Goal: Transaction & Acquisition: Purchase product/service

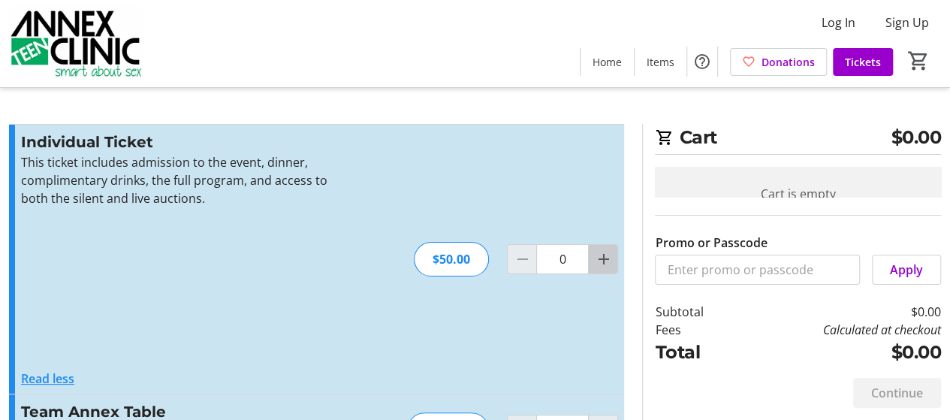
click at [604, 257] on mat-icon "Increment by one" at bounding box center [603, 259] width 18 height 18
type input "2"
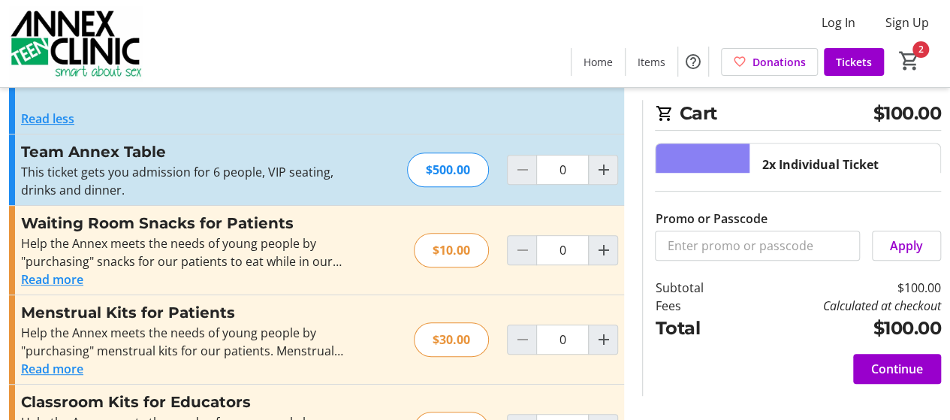
scroll to position [330, 0]
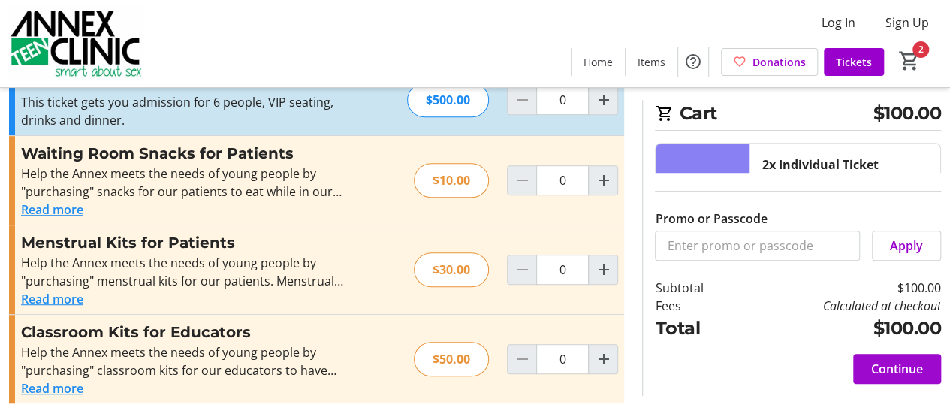
click at [883, 366] on span "Continue" at bounding box center [897, 369] width 52 height 18
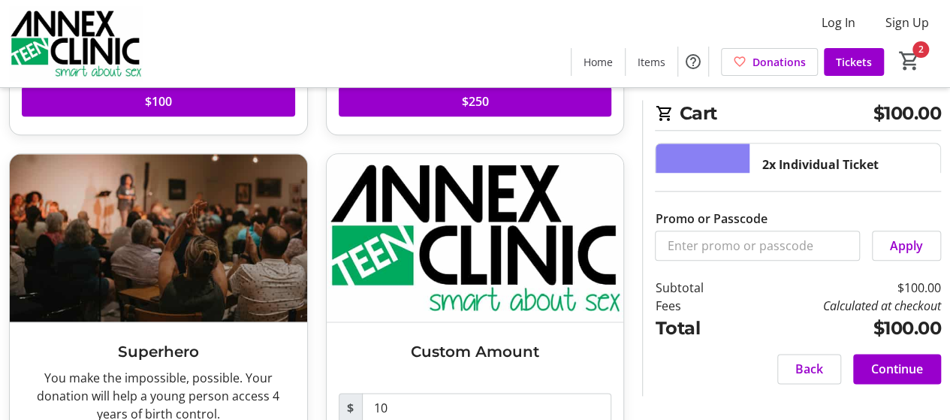
scroll to position [809, 0]
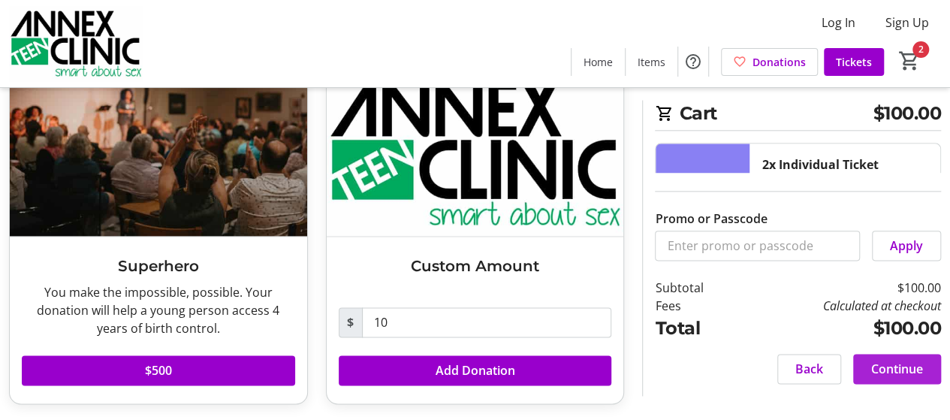
click at [899, 365] on span "Continue" at bounding box center [897, 369] width 52 height 18
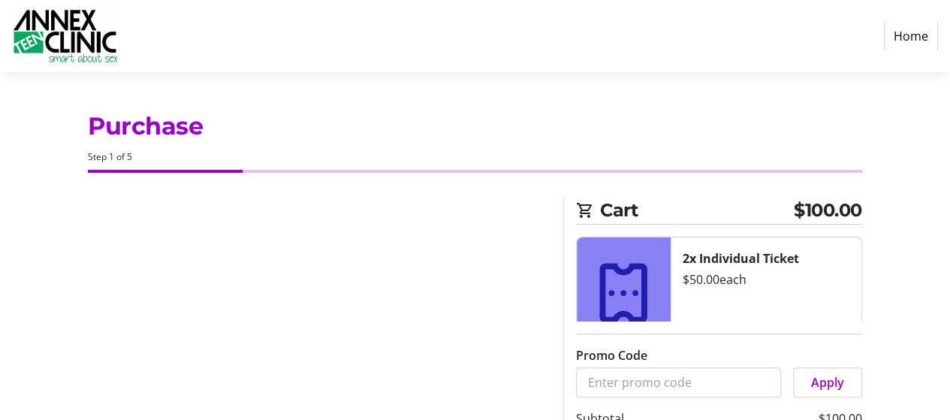
select select "US"
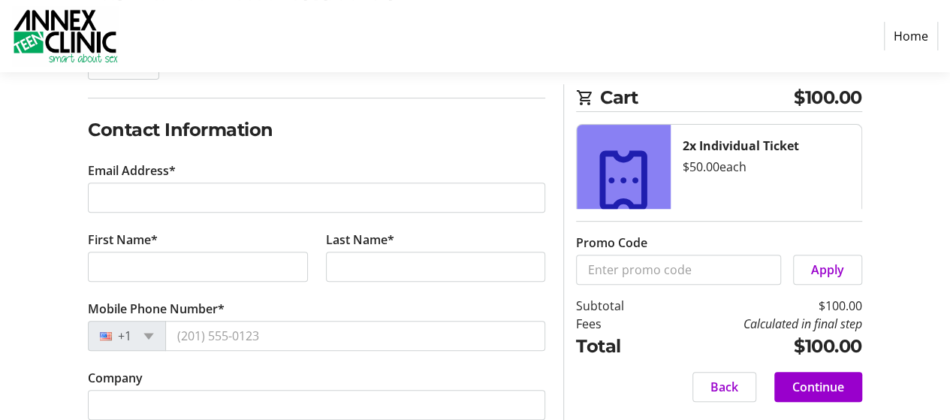
scroll to position [217, 0]
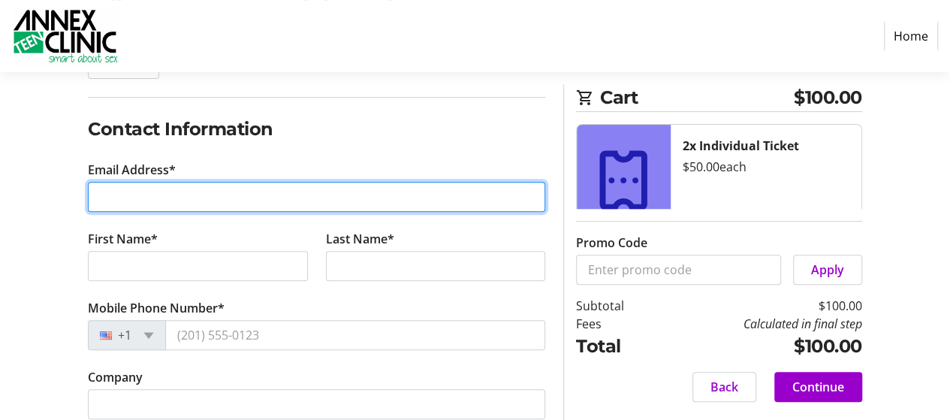
click at [173, 194] on input "Email Address*" at bounding box center [316, 197] width 457 height 30
type input "[EMAIL_ADDRESS][DOMAIN_NAME]"
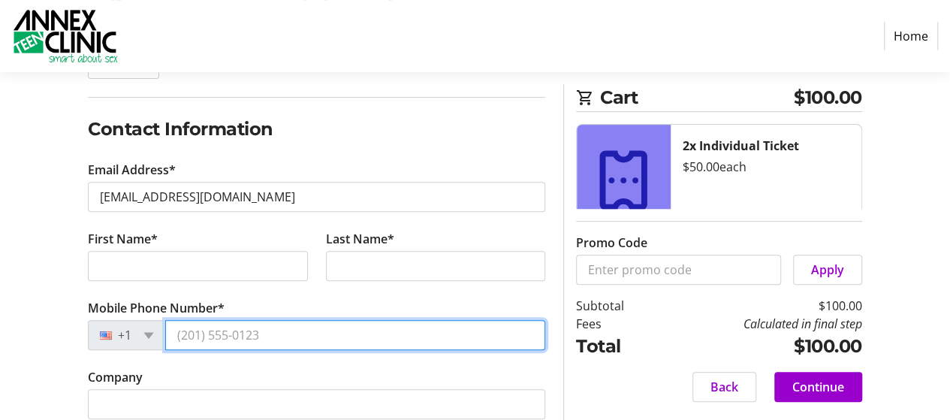
type input "[PHONE_NUMBER]"
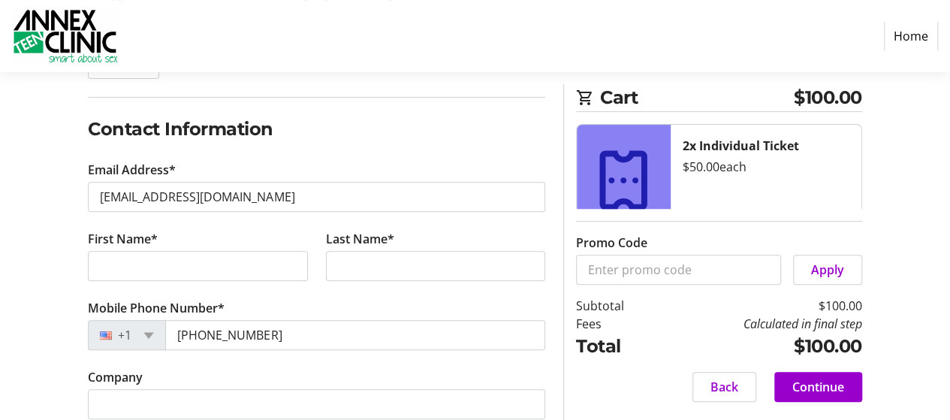
type input "[STREET_ADDRESS] S."
type input "[GEOGRAPHIC_DATA]"
select select "MN"
type input "55405"
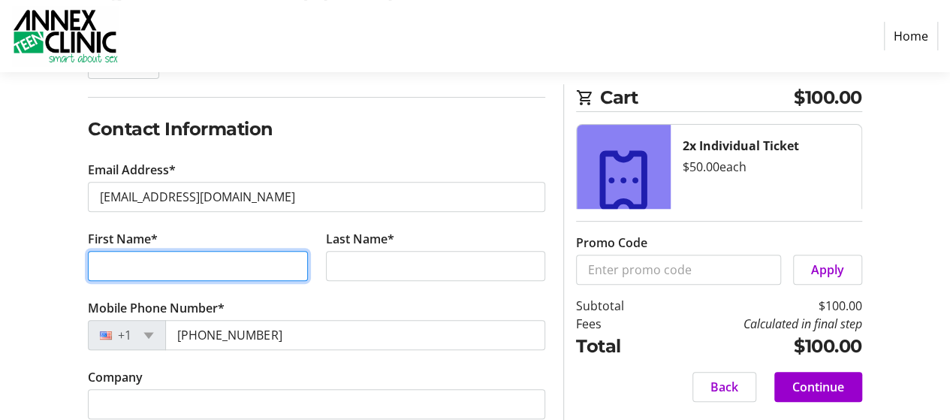
click at [197, 263] on input "First Name*" at bounding box center [197, 266] width 219 height 30
type input "[PERSON_NAME]"
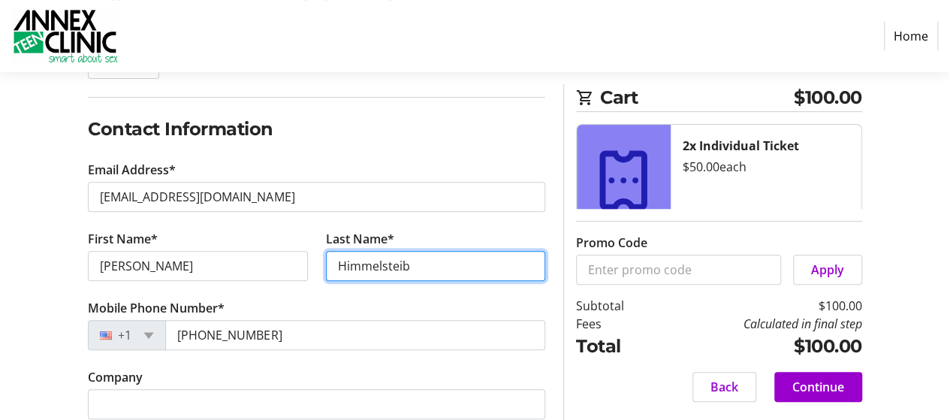
type input "Himmelsteib"
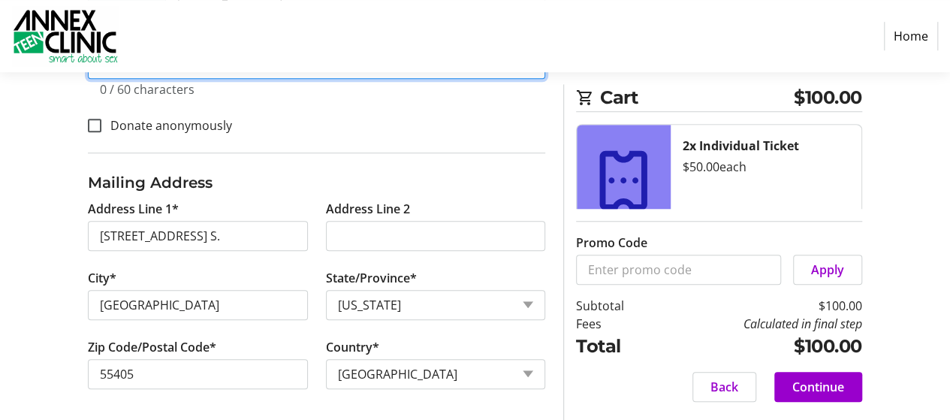
scroll to position [558, 0]
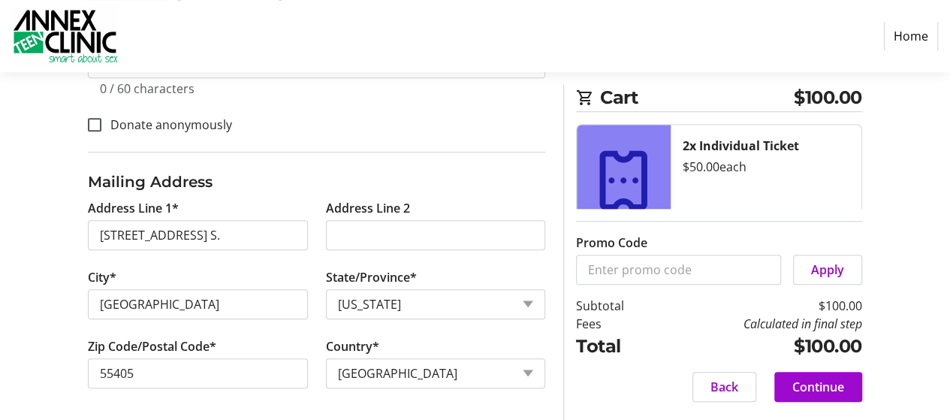
click at [812, 381] on span "Continue" at bounding box center [818, 387] width 52 height 18
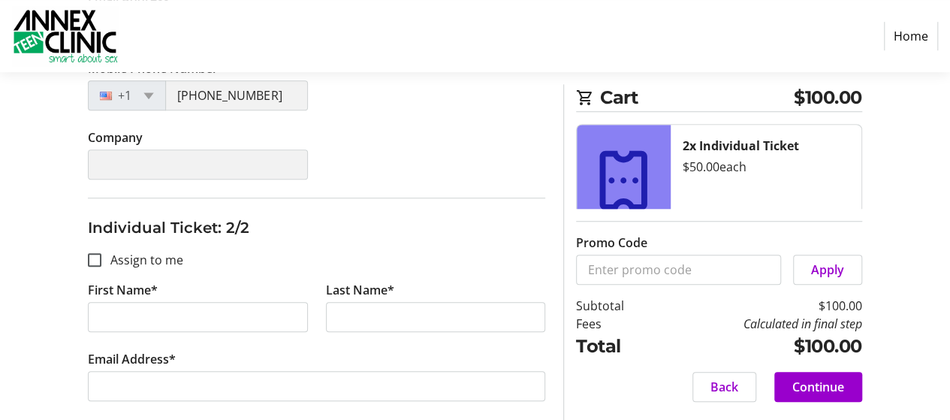
scroll to position [513, 0]
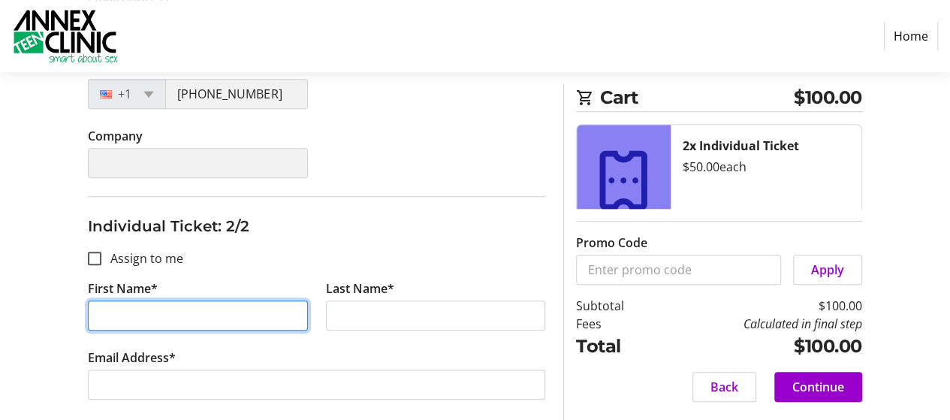
click at [193, 324] on input "First Name*" at bounding box center [197, 315] width 219 height 30
type input "[PERSON_NAME]"
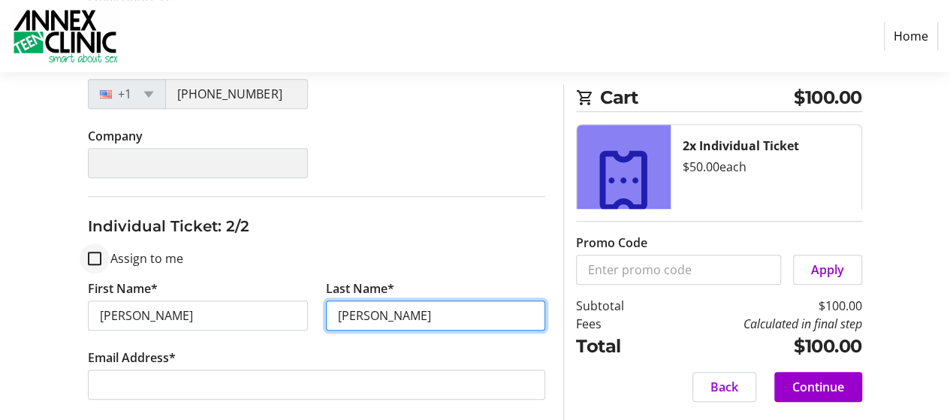
type input "[PERSON_NAME]"
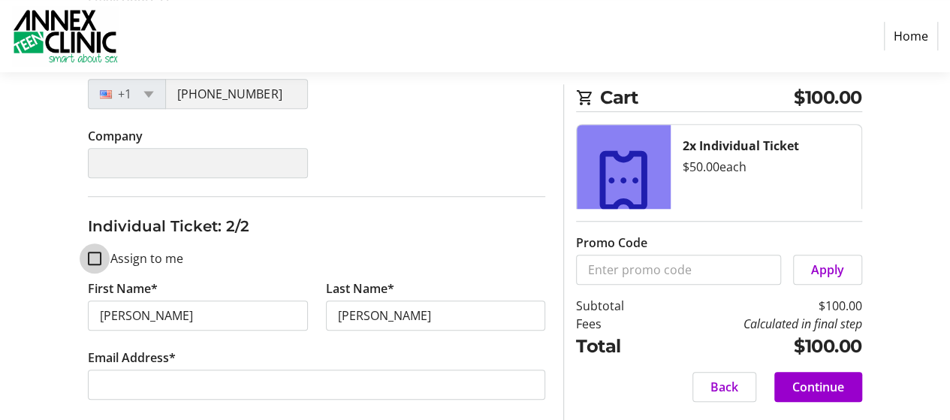
click at [99, 259] on input "Assign to me" at bounding box center [95, 258] width 14 height 14
checkbox input "true"
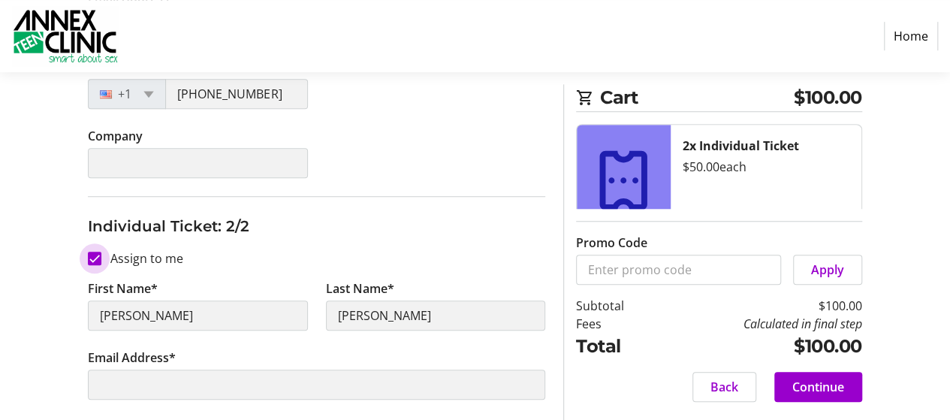
type input "[PERSON_NAME]"
type input "Himmelsteib"
type input "[EMAIL_ADDRESS][DOMAIN_NAME]"
type input "[PHONE_NUMBER]"
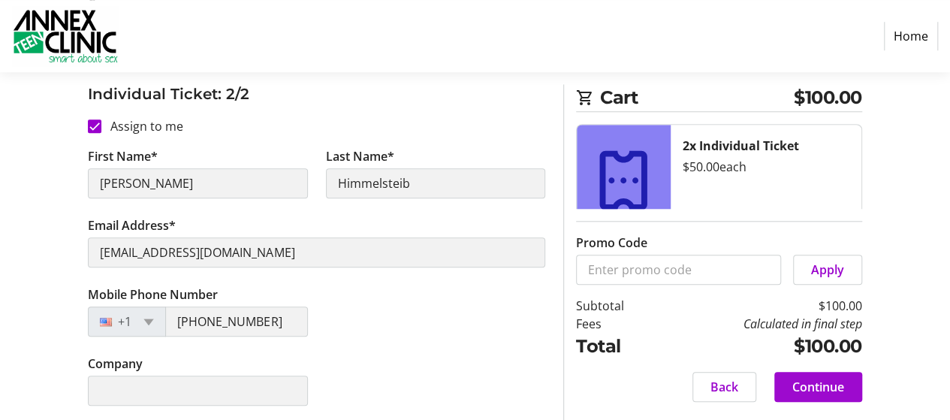
click at [803, 391] on span "Continue" at bounding box center [818, 387] width 52 height 18
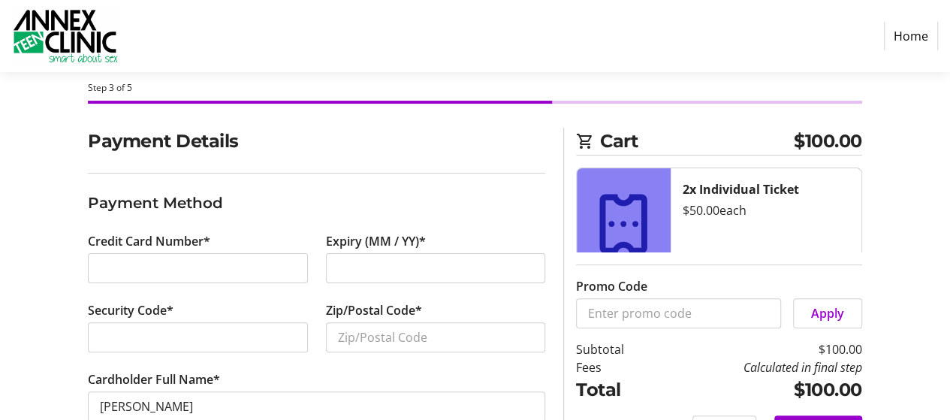
scroll to position [113, 0]
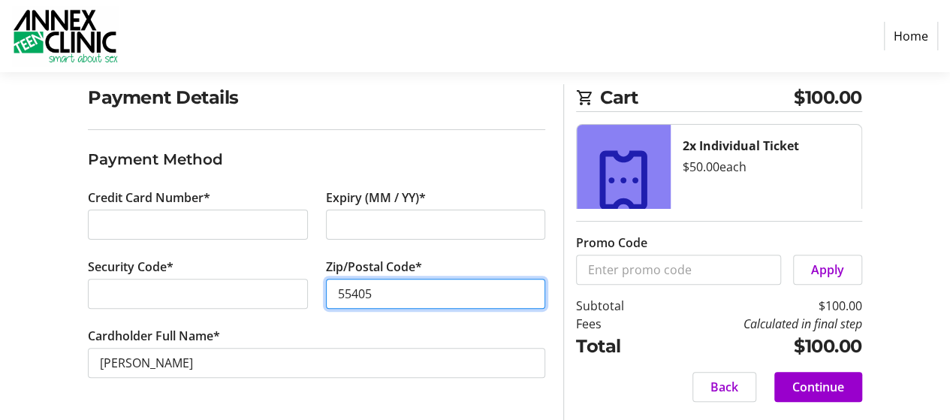
type input "55405"
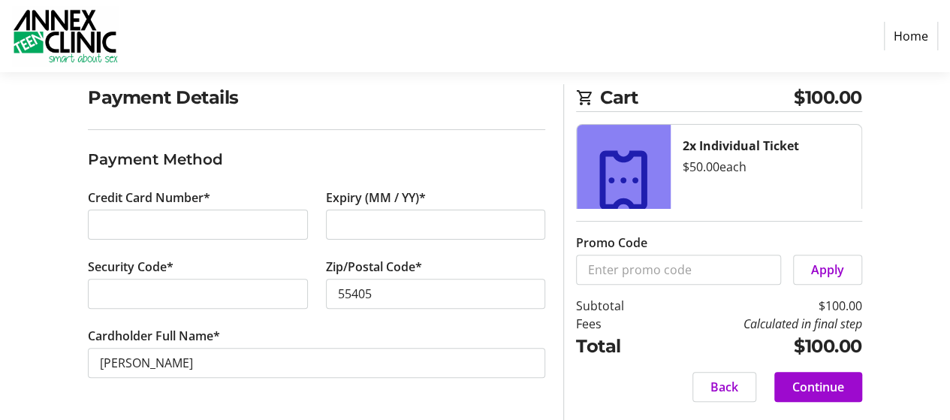
click at [811, 387] on span "Continue" at bounding box center [818, 387] width 52 height 18
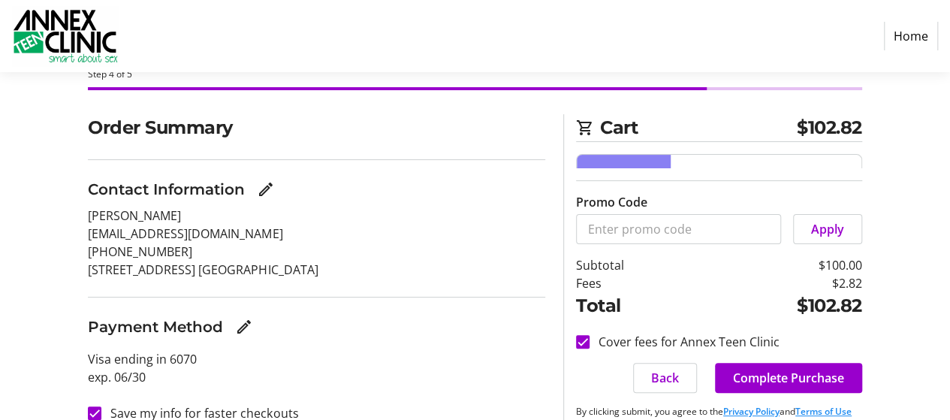
scroll to position [113, 0]
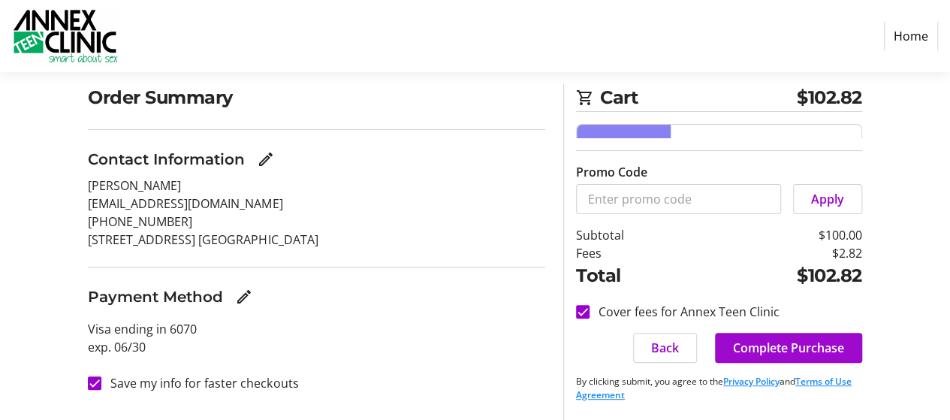
click at [781, 346] on span "Complete Purchase" at bounding box center [788, 348] width 111 height 18
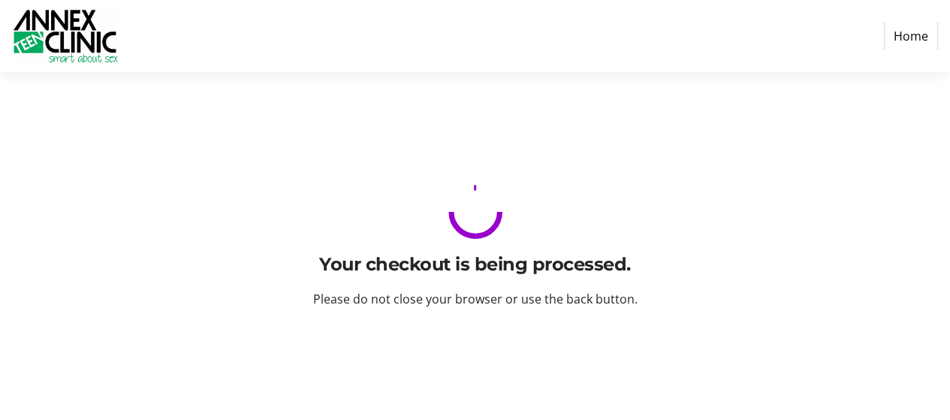
scroll to position [0, 0]
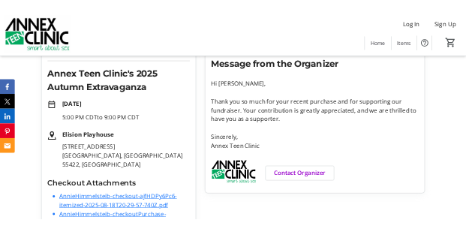
scroll to position [338, 0]
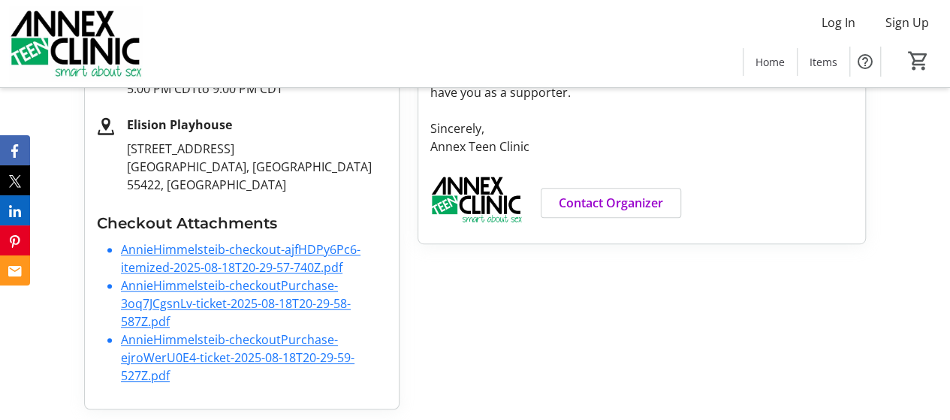
click at [213, 342] on link "AnnieHimmelsteib-checkoutPurchase-ejroWerU0E4-ticket-2025-08-18T20-29-59-527Z.p…" at bounding box center [237, 357] width 233 height 53
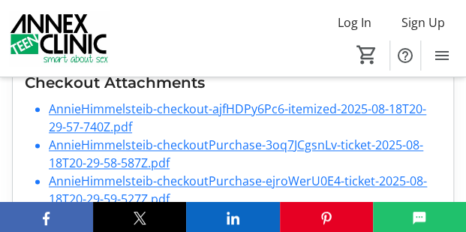
scroll to position [389, 0]
